Goal: Task Accomplishment & Management: Complete application form

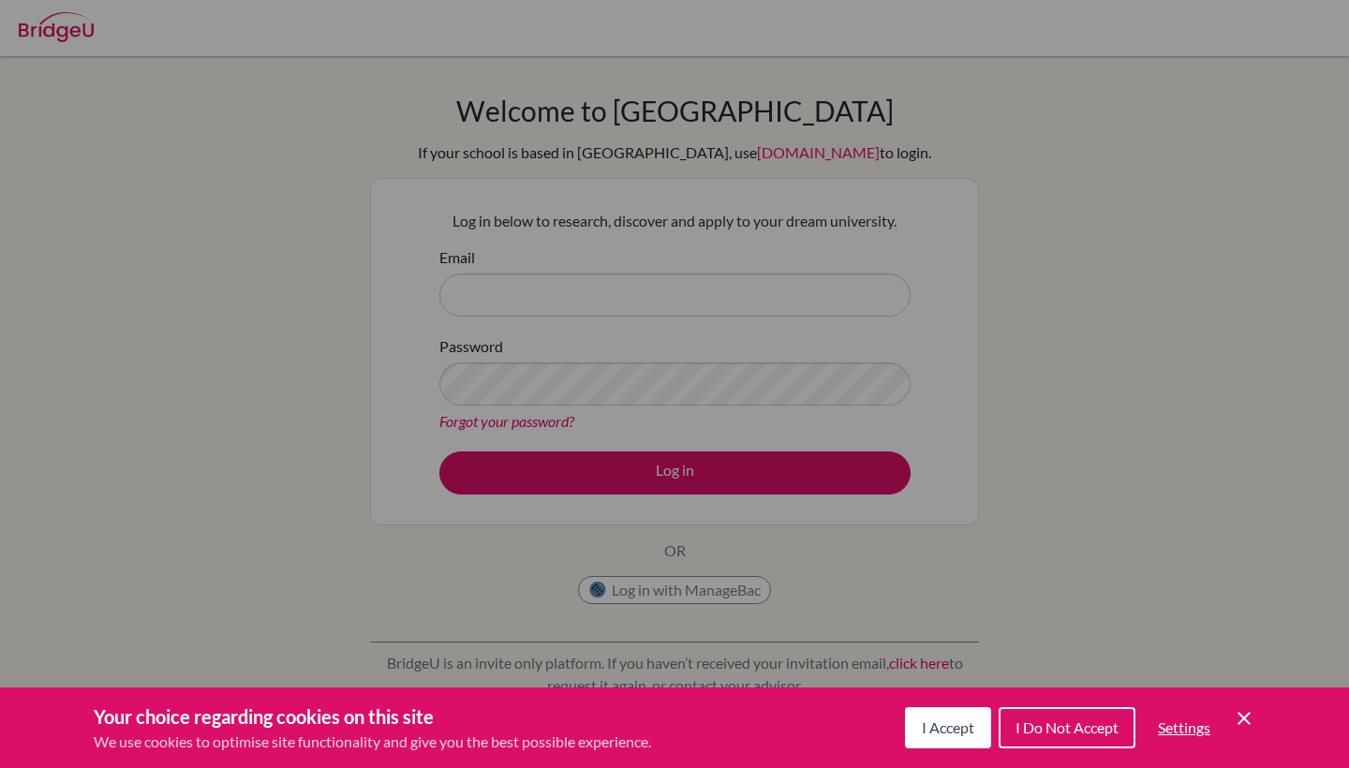
click at [943, 741] on button "I Accept" at bounding box center [948, 727] width 86 height 41
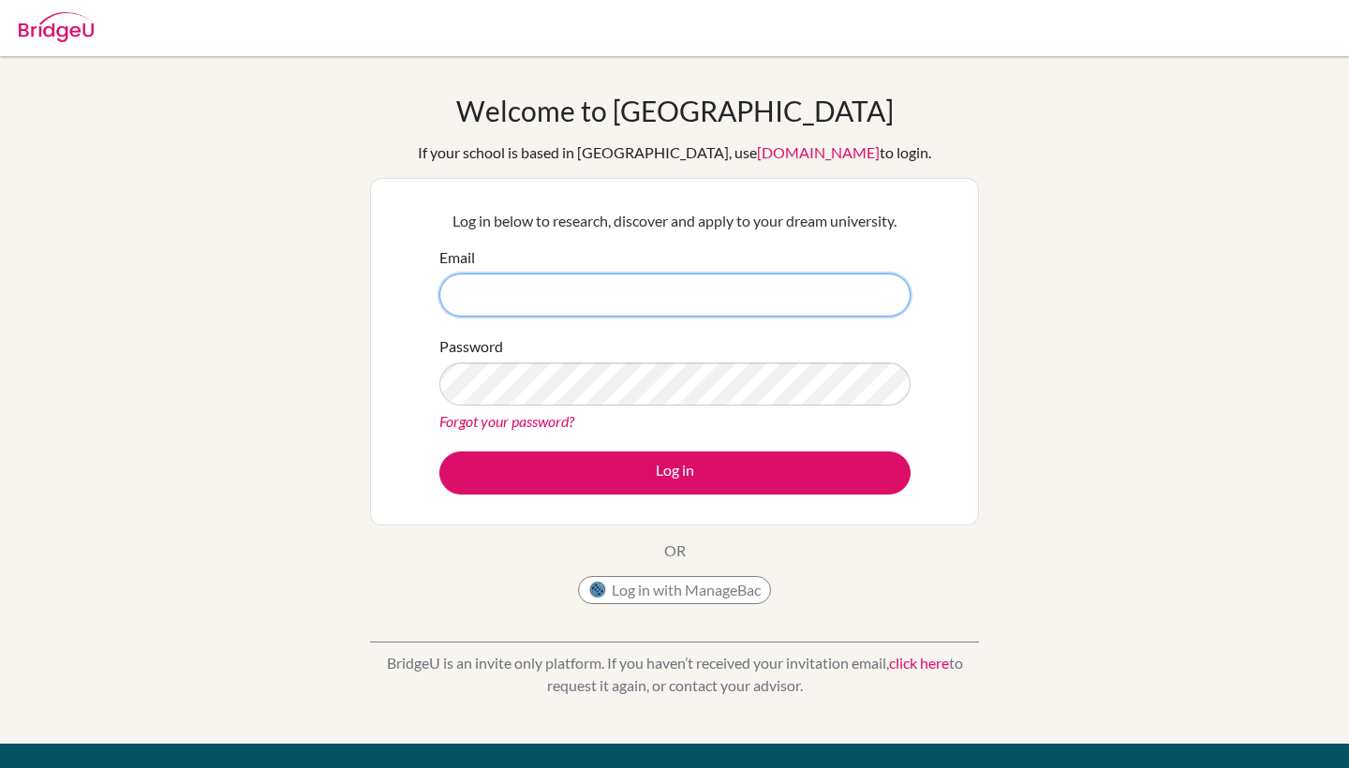
click at [620, 296] on input "Email" at bounding box center [674, 295] width 471 height 43
type input "[EMAIL_ADDRESS][DOMAIN_NAME]"
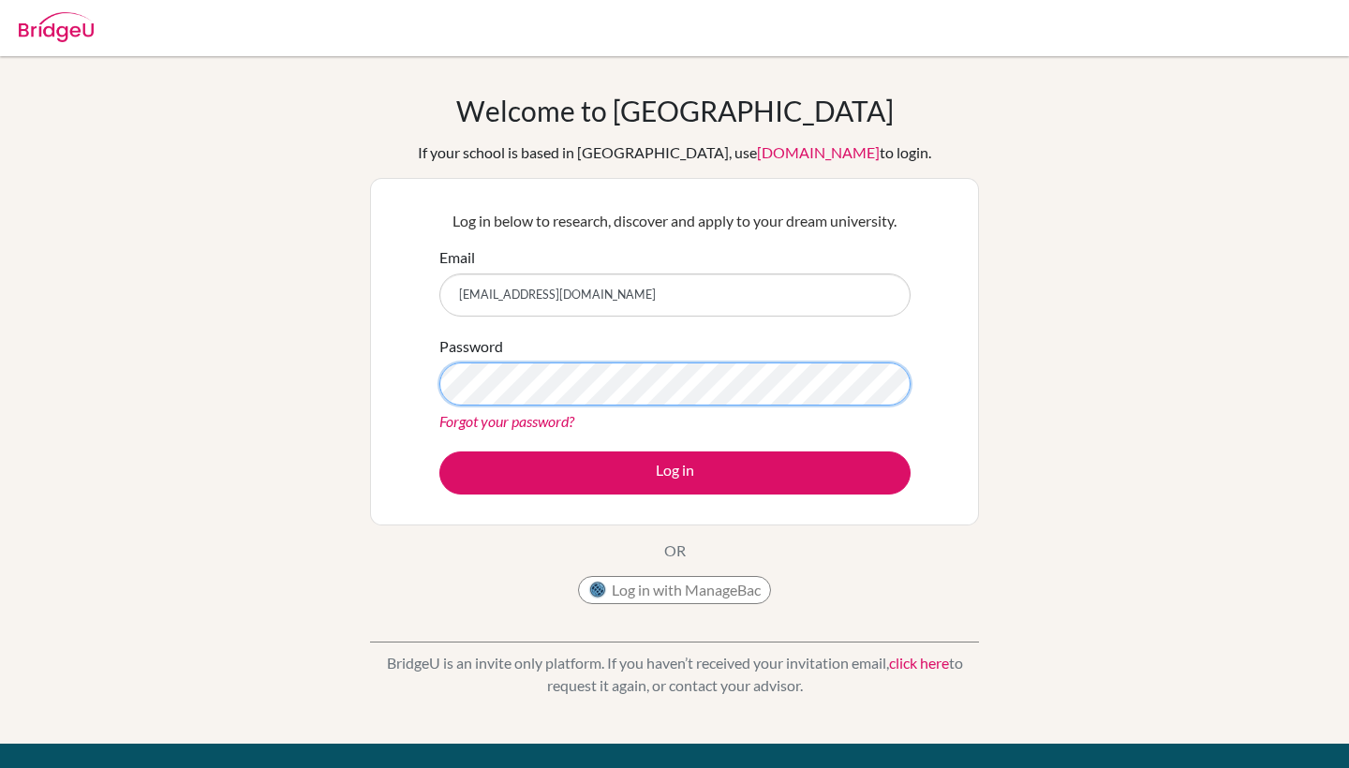
click at [674, 472] on button "Log in" at bounding box center [674, 472] width 471 height 43
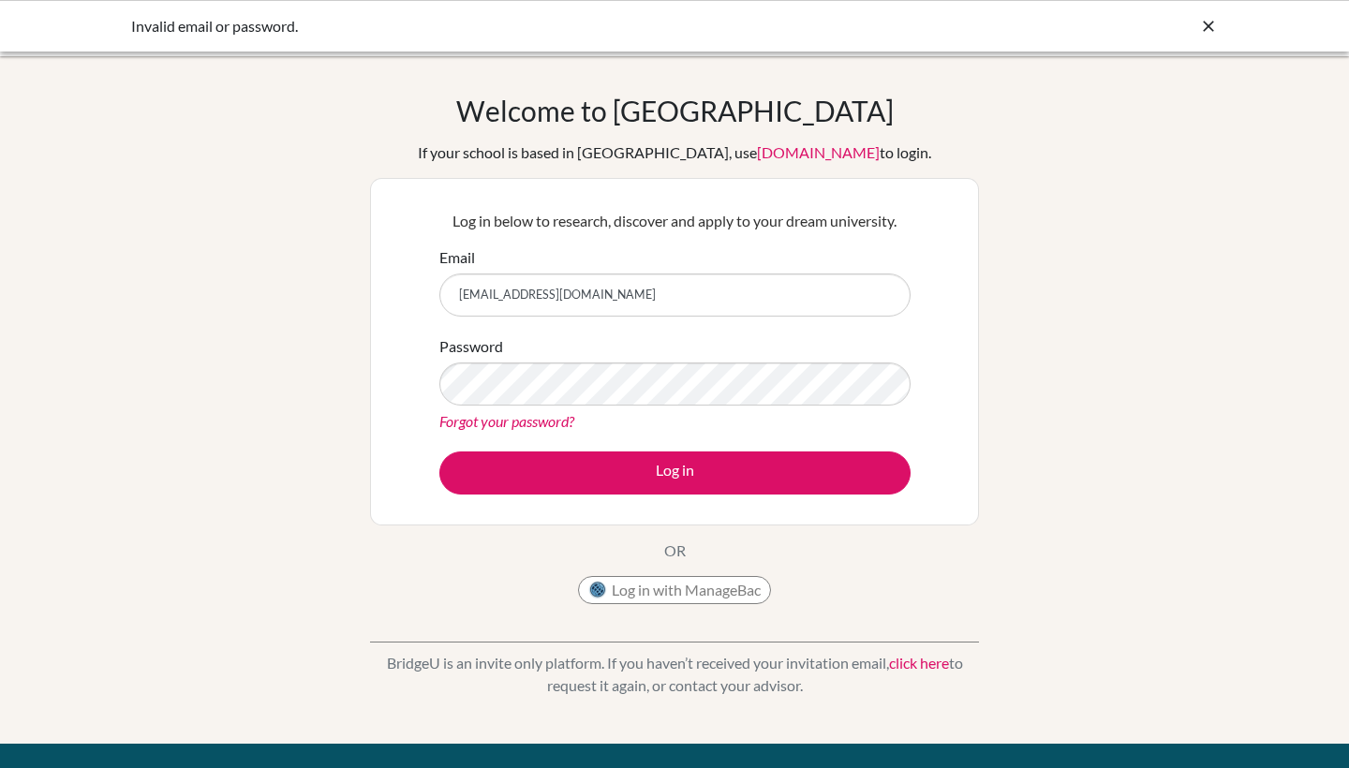
click at [657, 251] on div "Email [EMAIL_ADDRESS][DOMAIN_NAME]" at bounding box center [674, 281] width 471 height 70
click at [633, 293] on input "[EMAIL_ADDRESS][DOMAIN_NAME]" at bounding box center [674, 295] width 471 height 43
click at [632, 294] on input "[EMAIL_ADDRESS][DOMAIN_NAME]" at bounding box center [674, 295] width 471 height 43
drag, startPoint x: 632, startPoint y: 294, endPoint x: 449, endPoint y: 295, distance: 183.6
click at [449, 295] on input "[EMAIL_ADDRESS][DOMAIN_NAME]" at bounding box center [674, 295] width 471 height 43
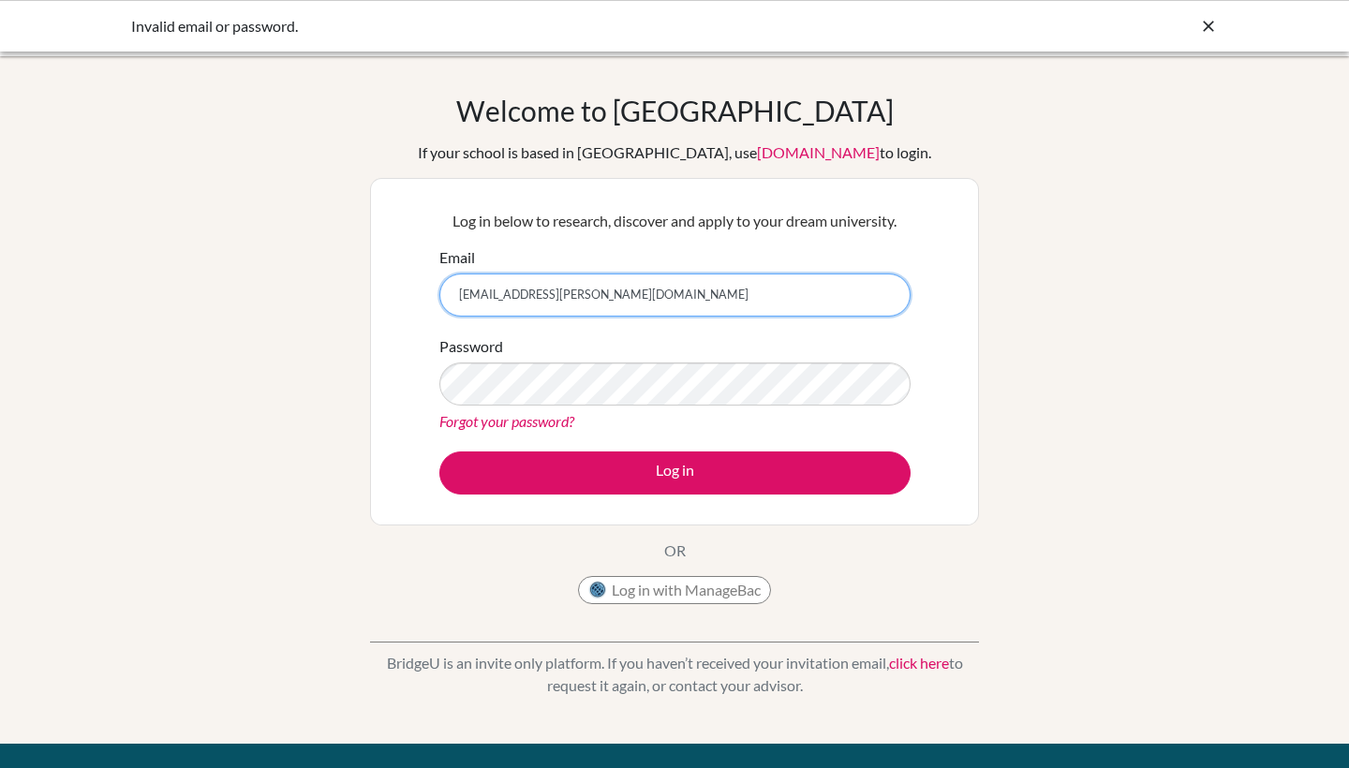
type input "[EMAIL_ADDRESS][PERSON_NAME][DOMAIN_NAME]"
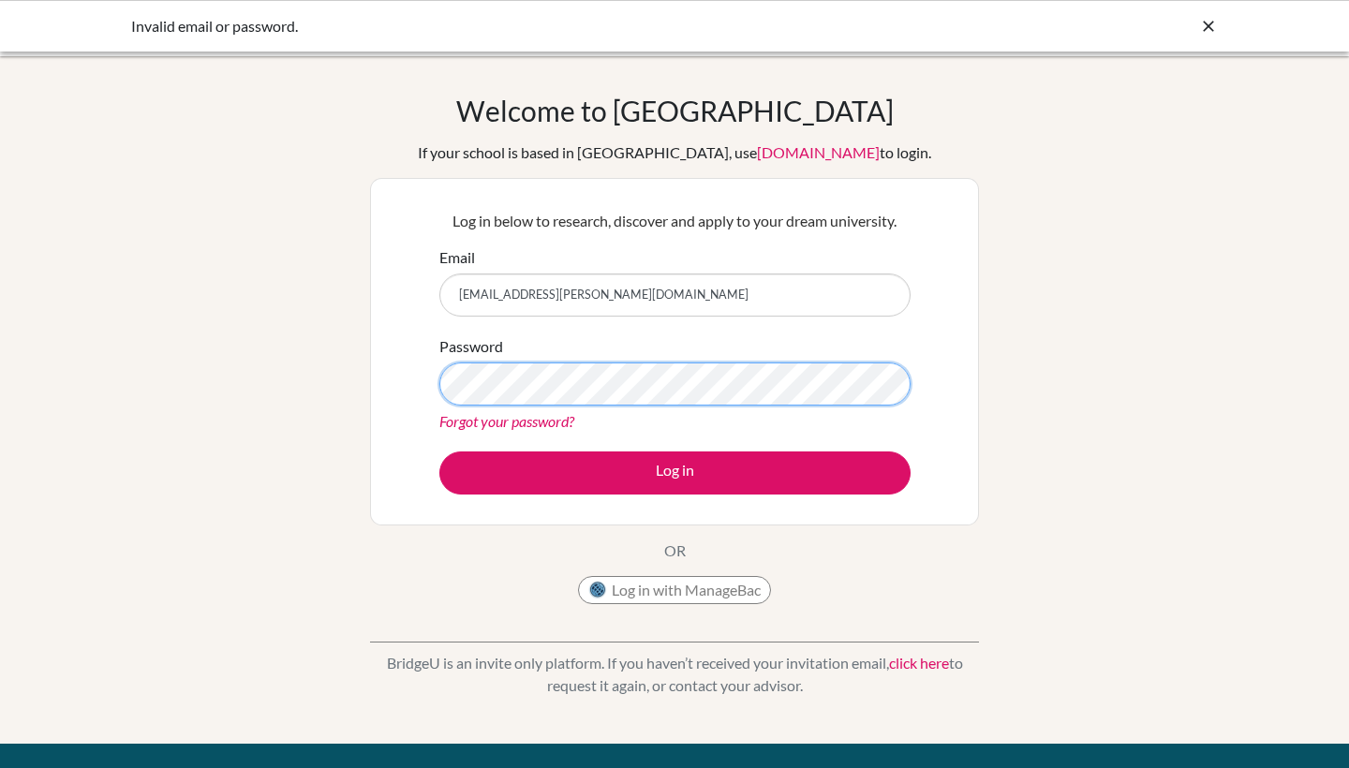
click at [674, 472] on button "Log in" at bounding box center [674, 472] width 471 height 43
